Goal: Go to known website: Go to known website

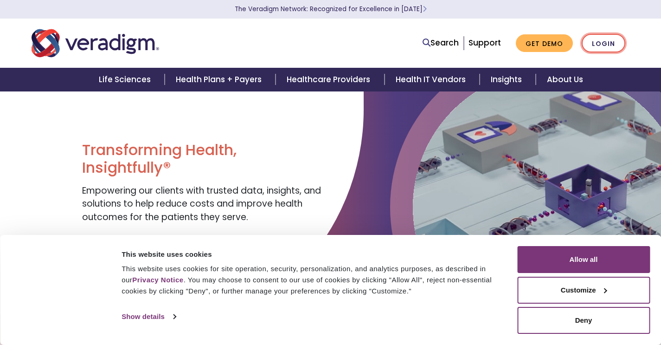
click at [600, 42] on link "Login" at bounding box center [604, 43] width 44 height 19
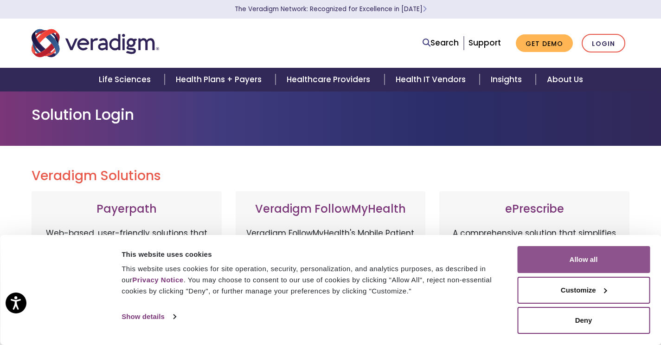
click at [538, 266] on button "Allow all" at bounding box center [583, 259] width 133 height 27
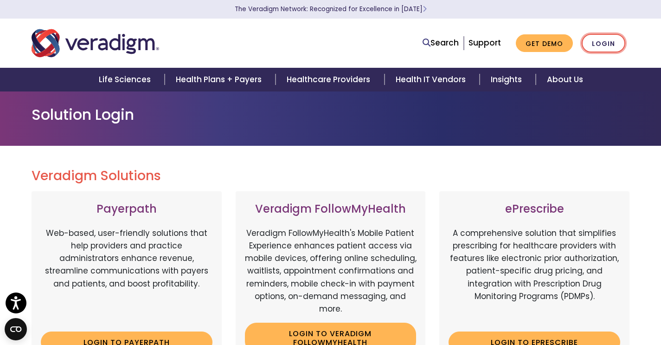
click at [611, 39] on link "Login" at bounding box center [604, 43] width 44 height 19
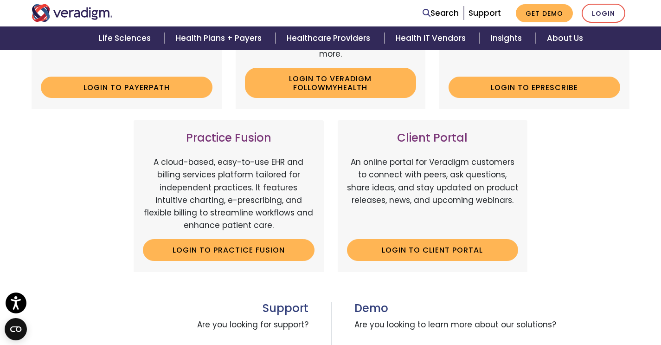
scroll to position [297, 0]
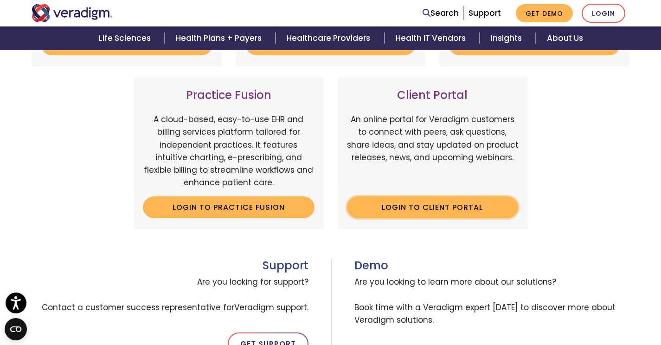
click at [459, 210] on link "Login to Client Portal" at bounding box center [433, 206] width 172 height 21
